Goal: Information Seeking & Learning: Learn about a topic

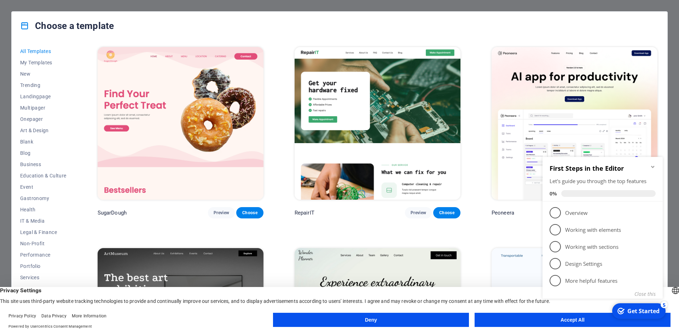
click at [595, 324] on button "Accept All" at bounding box center [573, 320] width 196 height 14
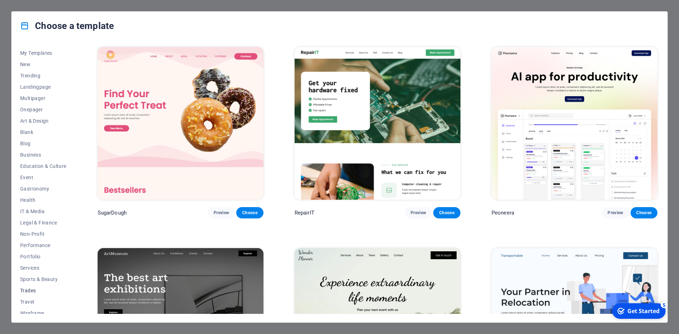
scroll to position [15, 0]
click at [30, 94] on span "Multipager" at bounding box center [43, 94] width 46 height 6
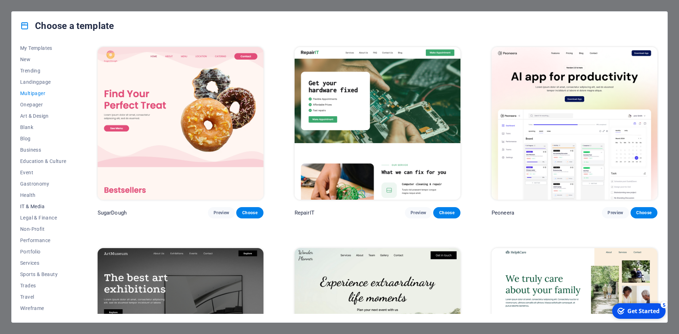
scroll to position [0, 0]
click at [35, 97] on span "Landingpage" at bounding box center [43, 97] width 46 height 6
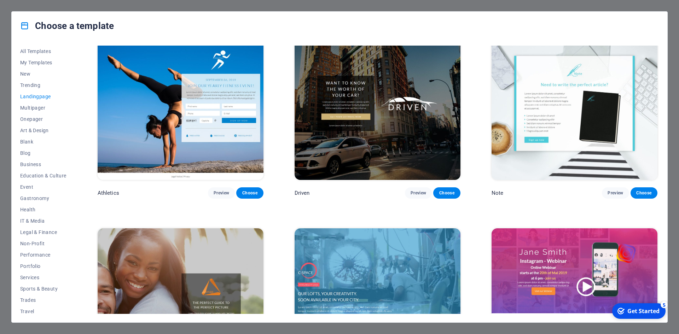
scroll to position [483, 0]
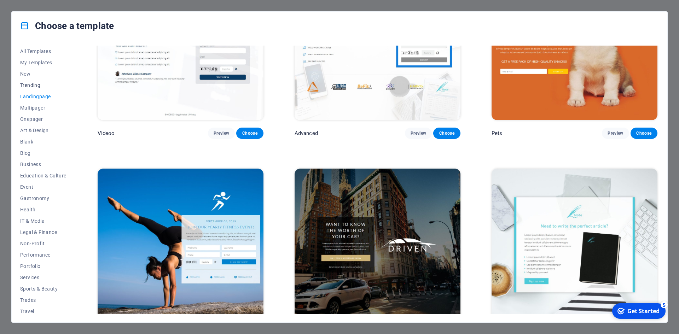
click at [31, 85] on span "Trending" at bounding box center [43, 85] width 46 height 6
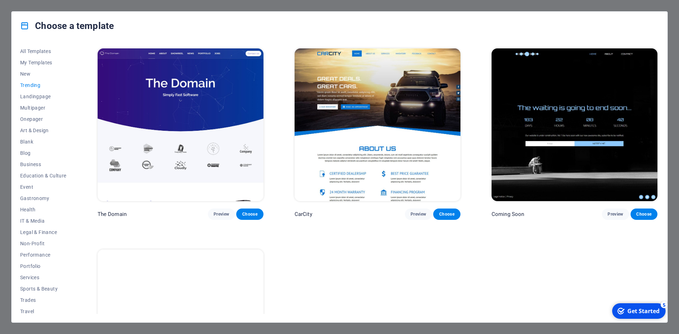
scroll to position [801, 0]
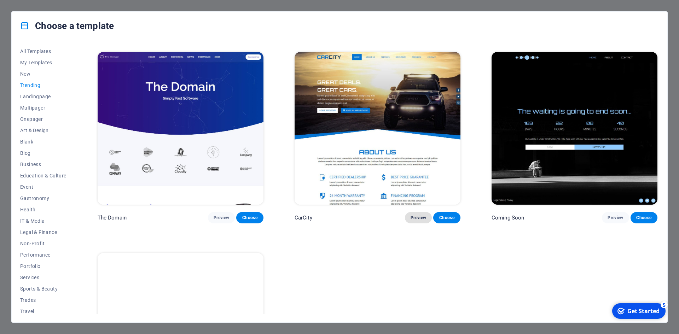
click at [414, 216] on span "Preview" at bounding box center [419, 218] width 16 height 6
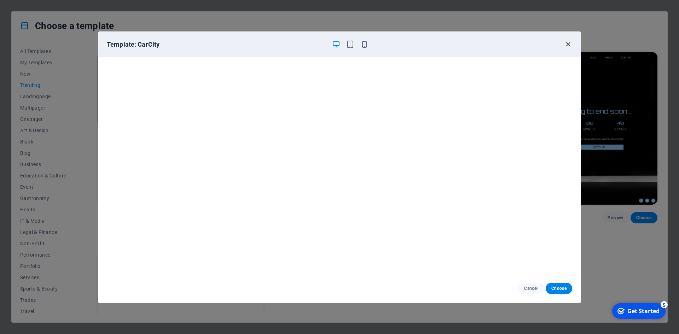
click at [566, 46] on icon "button" at bounding box center [568, 44] width 8 height 8
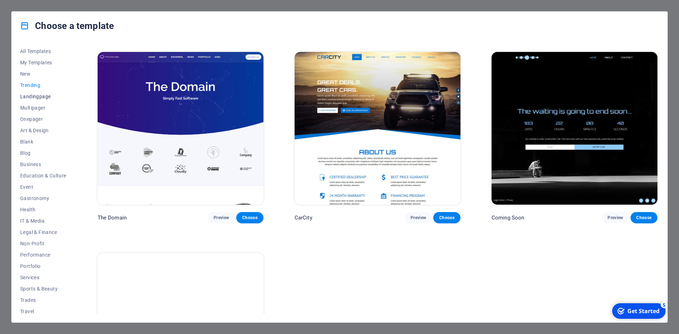
click at [30, 97] on span "Landingpage" at bounding box center [43, 97] width 46 height 6
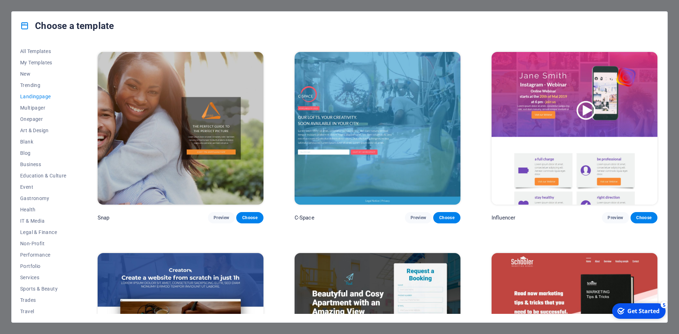
scroll to position [1509, 0]
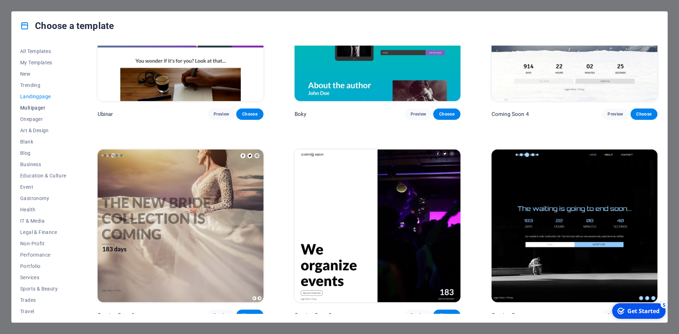
click at [34, 103] on button "Multipager" at bounding box center [43, 107] width 46 height 11
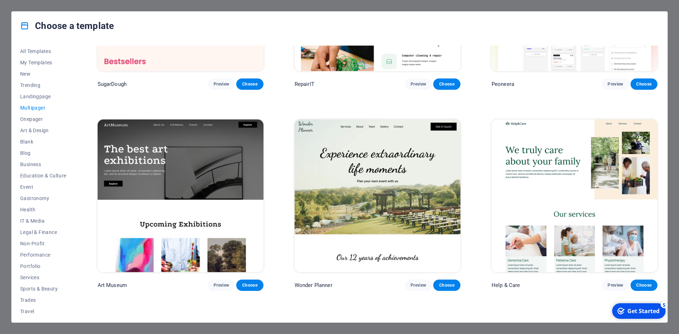
scroll to position [0, 0]
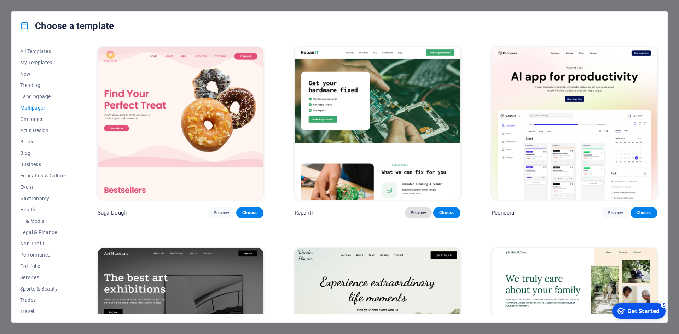
click at [414, 210] on span "Preview" at bounding box center [419, 213] width 16 height 6
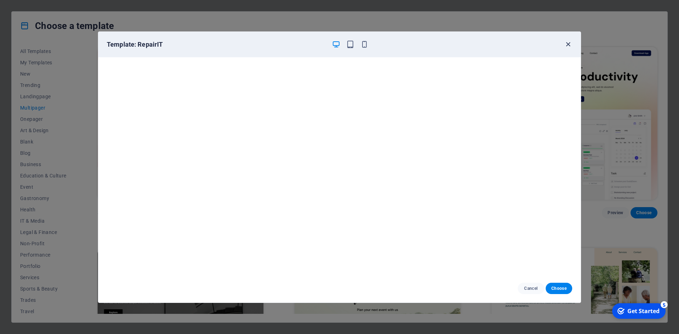
click at [569, 44] on icon "button" at bounding box center [568, 44] width 8 height 8
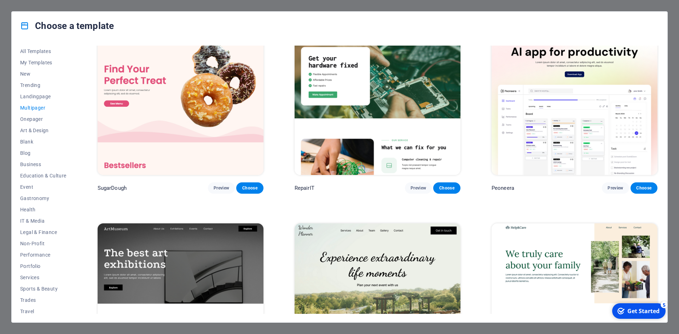
scroll to position [35, 0]
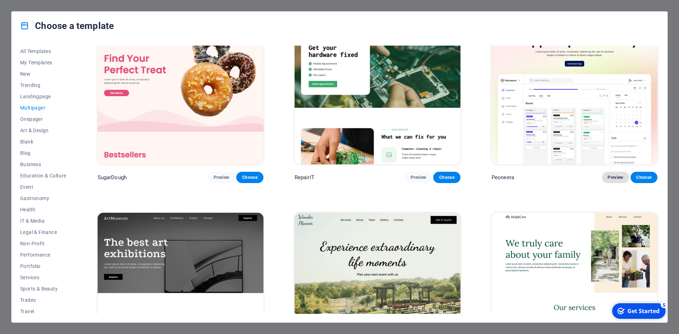
click at [619, 178] on span "Preview" at bounding box center [616, 178] width 16 height 6
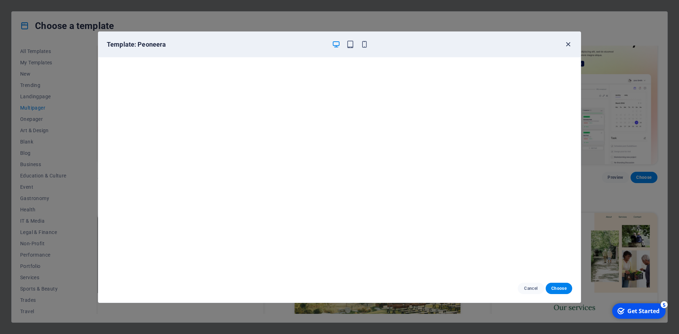
click at [566, 46] on icon "button" at bounding box center [568, 44] width 8 height 8
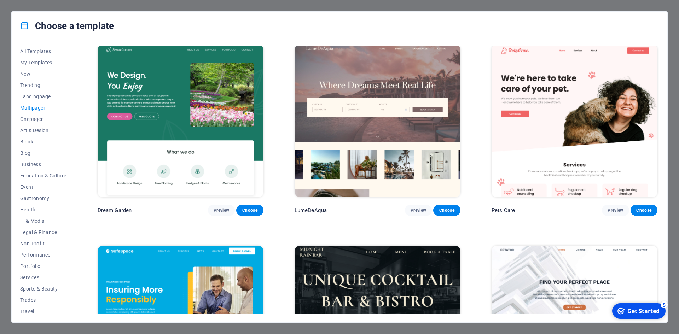
scroll to position [814, 0]
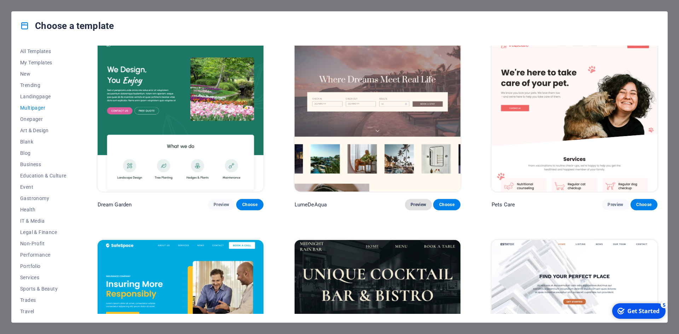
click at [420, 202] on span "Preview" at bounding box center [419, 205] width 16 height 6
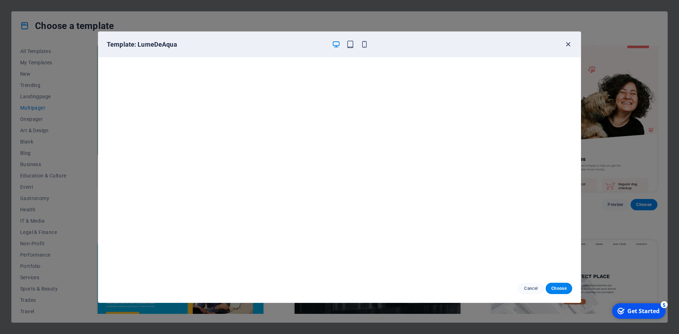
click at [567, 43] on icon "button" at bounding box center [568, 44] width 8 height 8
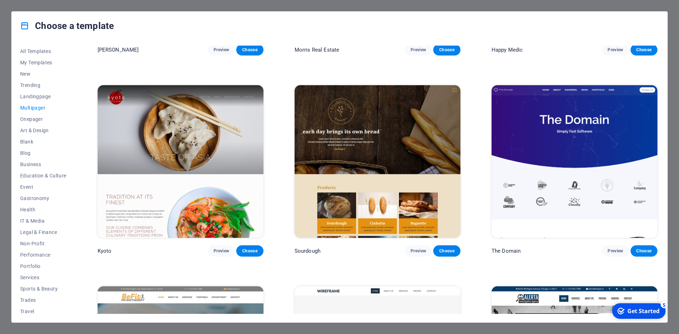
scroll to position [2583, 0]
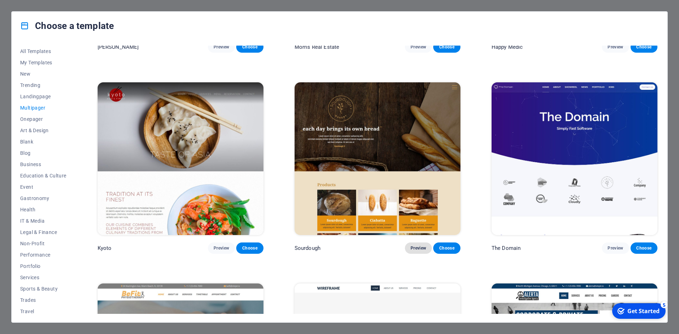
click at [415, 246] on span "Preview" at bounding box center [419, 249] width 16 height 6
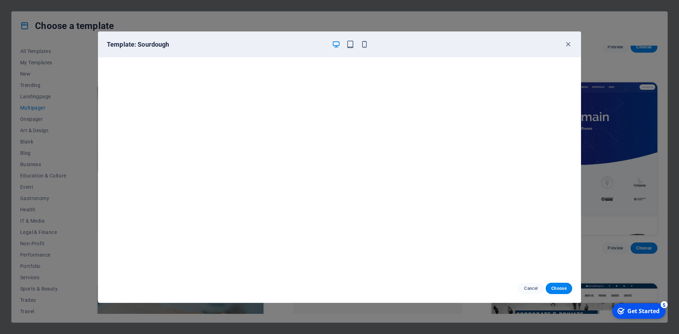
scroll to position [2, 0]
click at [570, 46] on icon "button" at bounding box center [568, 44] width 8 height 8
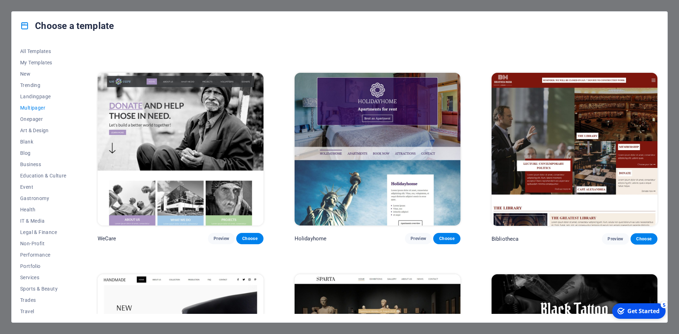
scroll to position [3008, 0]
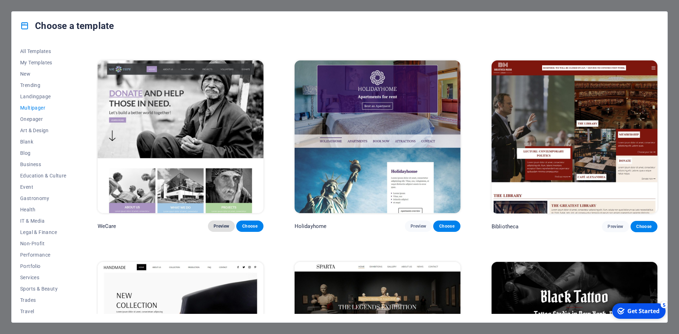
click at [222, 224] on span "Preview" at bounding box center [222, 227] width 16 height 6
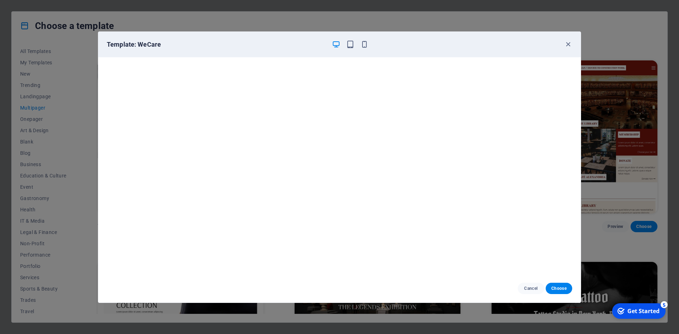
scroll to position [2, 0]
click at [568, 44] on icon "button" at bounding box center [568, 44] width 8 height 8
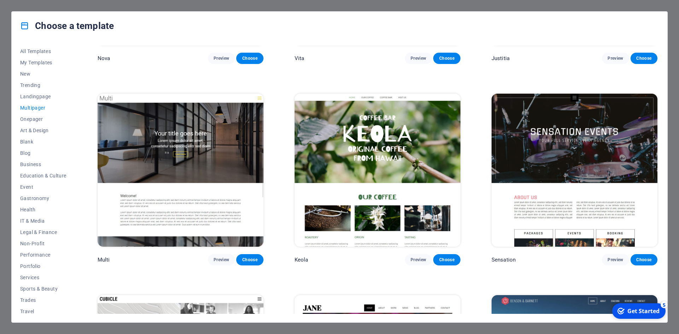
scroll to position [3999, 0]
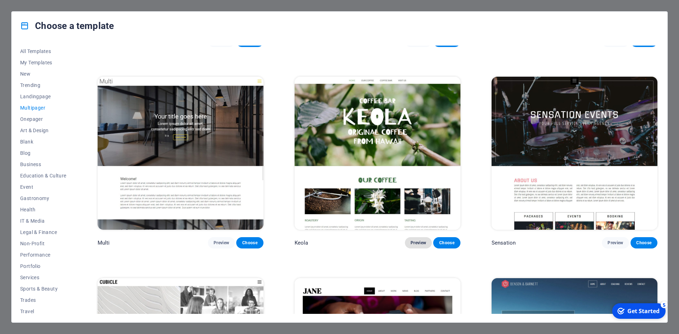
click at [417, 240] on span "Preview" at bounding box center [419, 243] width 16 height 6
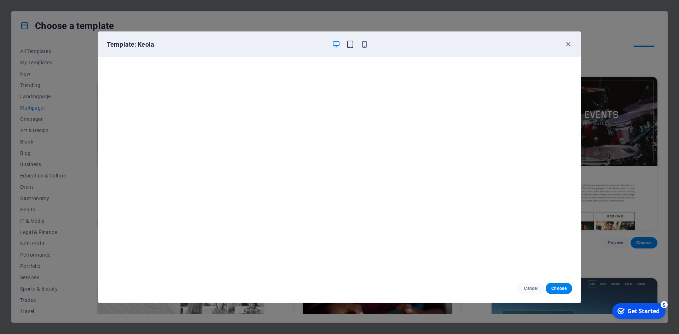
click at [352, 48] on icon "button" at bounding box center [350, 44] width 8 height 8
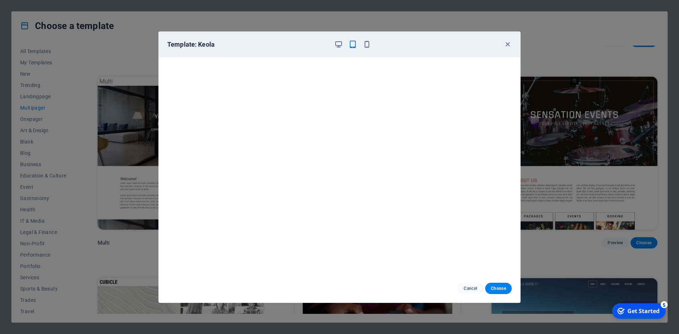
scroll to position [2, 0]
click at [507, 40] on icon "button" at bounding box center [508, 44] width 8 height 8
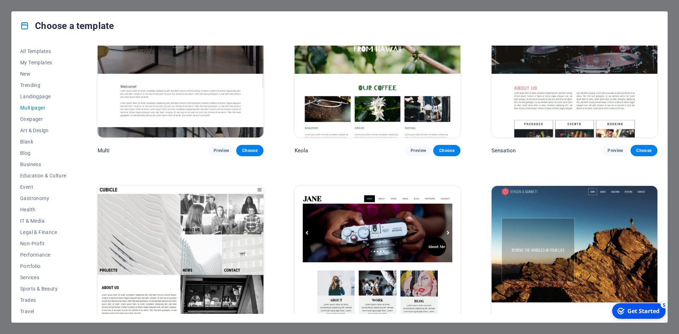
scroll to position [4118, 0]
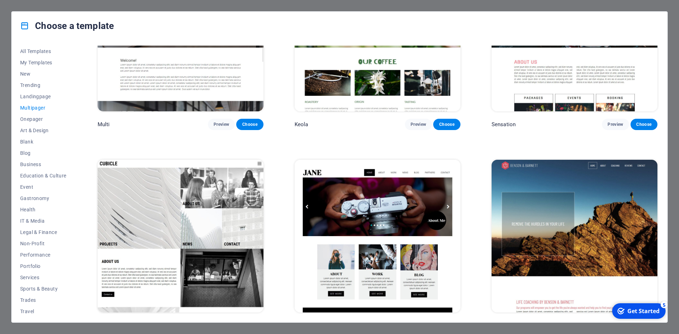
click at [411, 323] on span "Preview" at bounding box center [419, 326] width 16 height 6
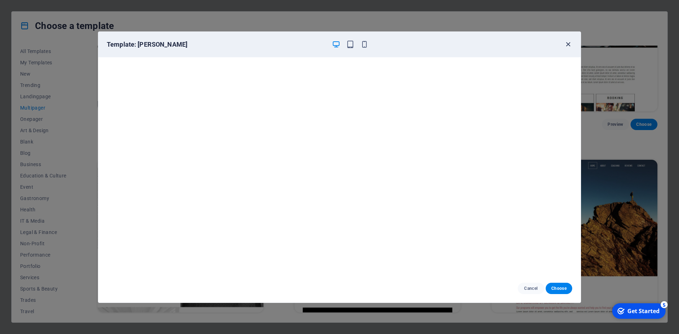
click at [566, 45] on icon "button" at bounding box center [568, 44] width 8 height 8
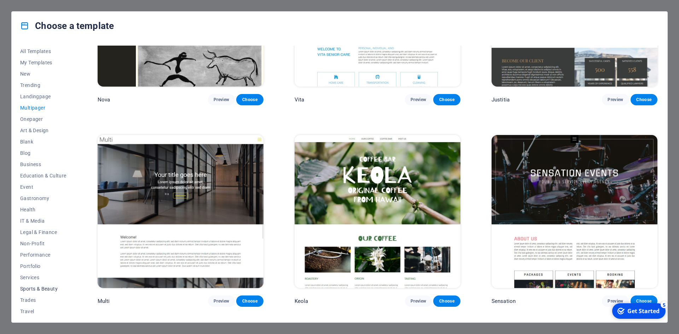
scroll to position [15, 0]
click at [35, 295] on span "Travel" at bounding box center [43, 297] width 46 height 6
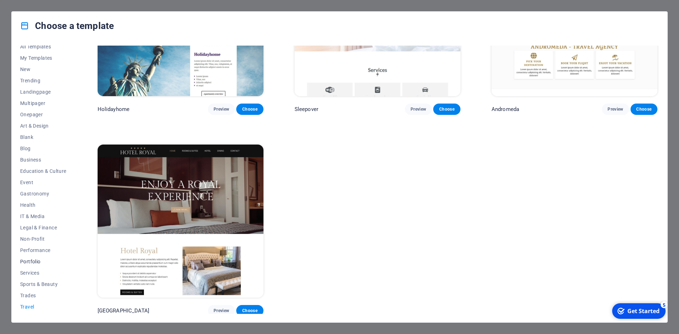
scroll to position [0, 0]
click at [36, 5] on div "Choose a template All Templates My Templates New Trending Landingpage Multipage…" at bounding box center [339, 167] width 679 height 334
